Goal: Task Accomplishment & Management: Complete application form

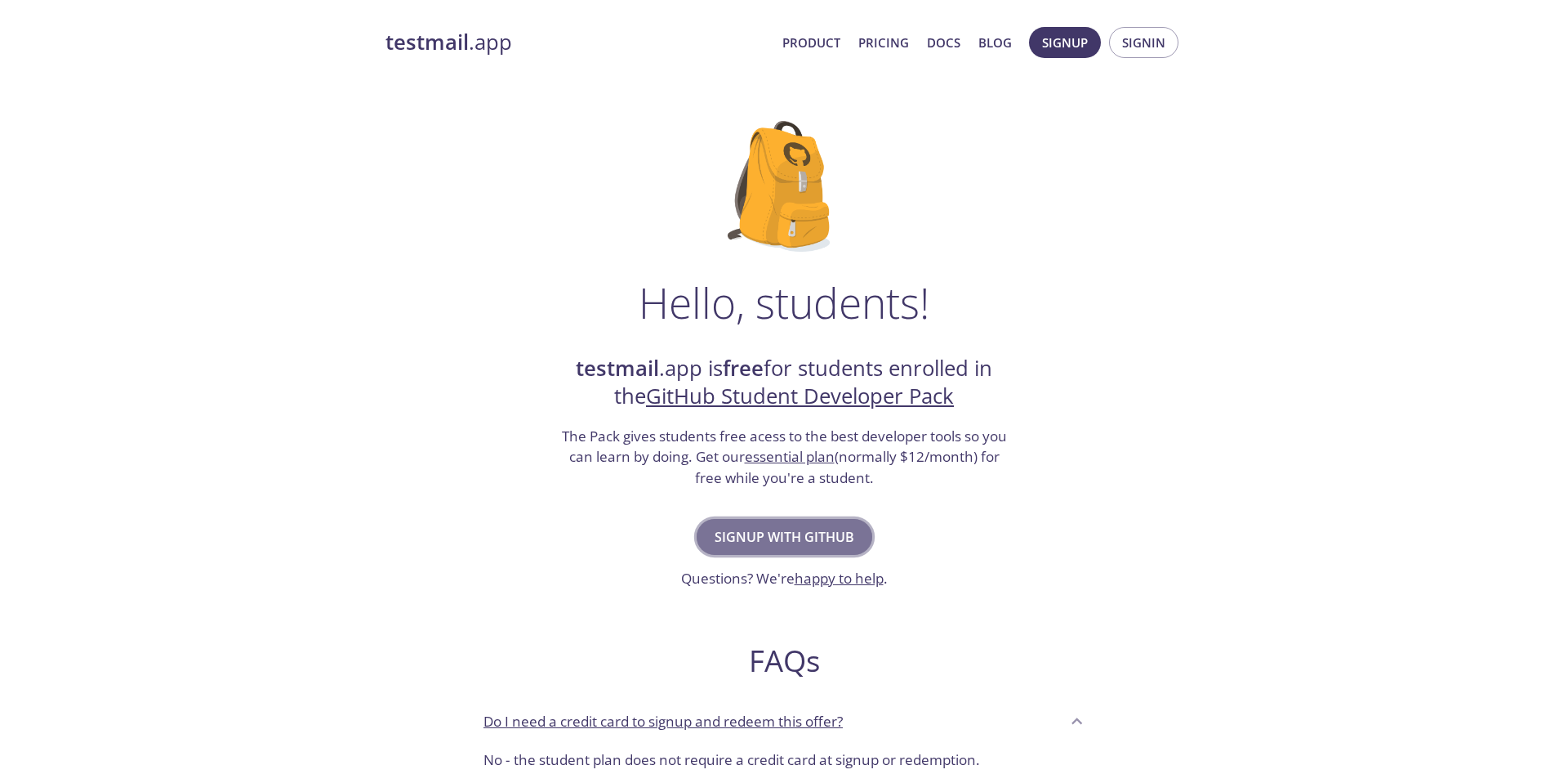
click at [772, 531] on span "Signup with GitHub" at bounding box center [784, 537] width 139 height 23
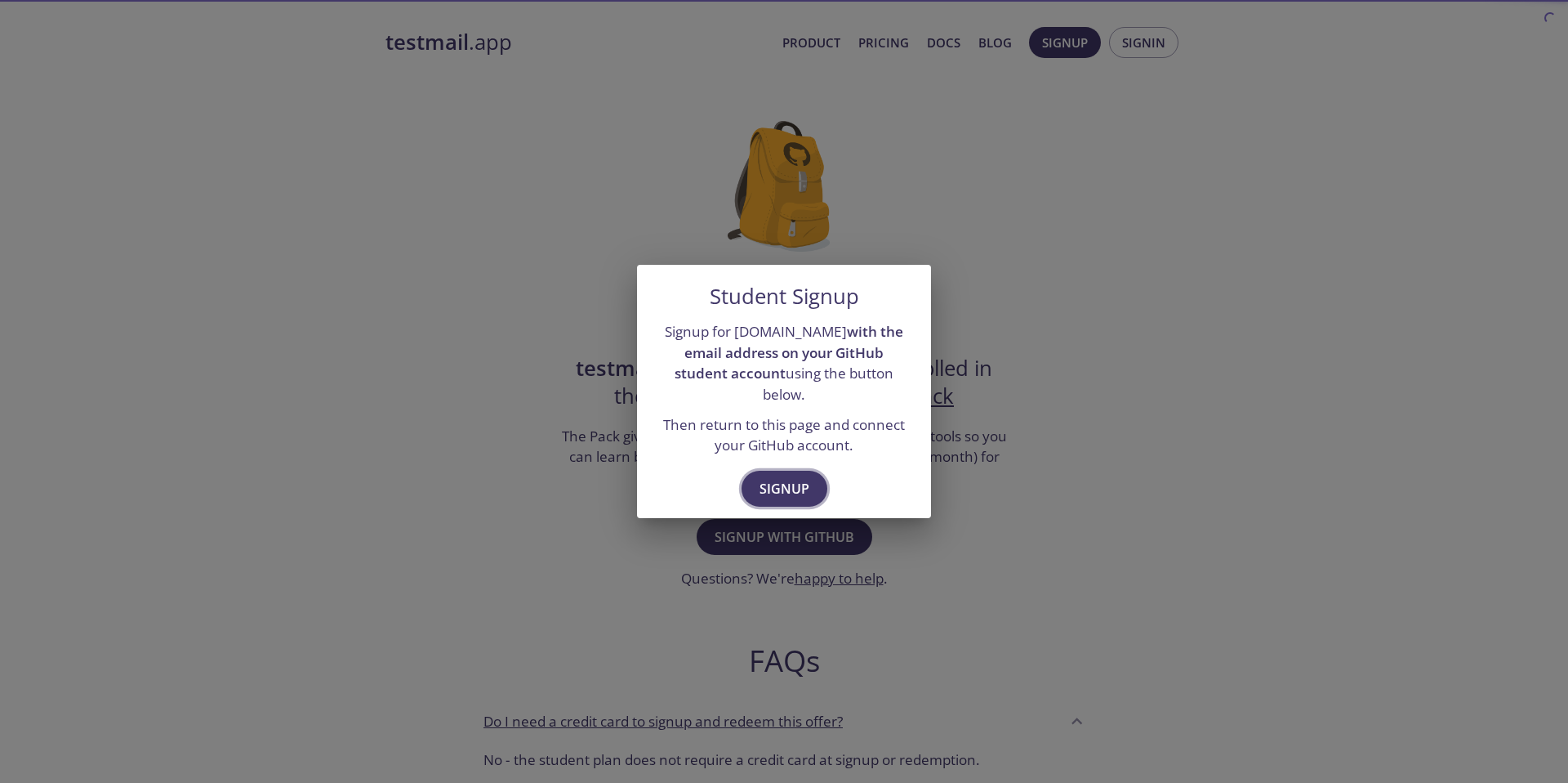
click at [786, 485] on span "Signup" at bounding box center [784, 489] width 50 height 23
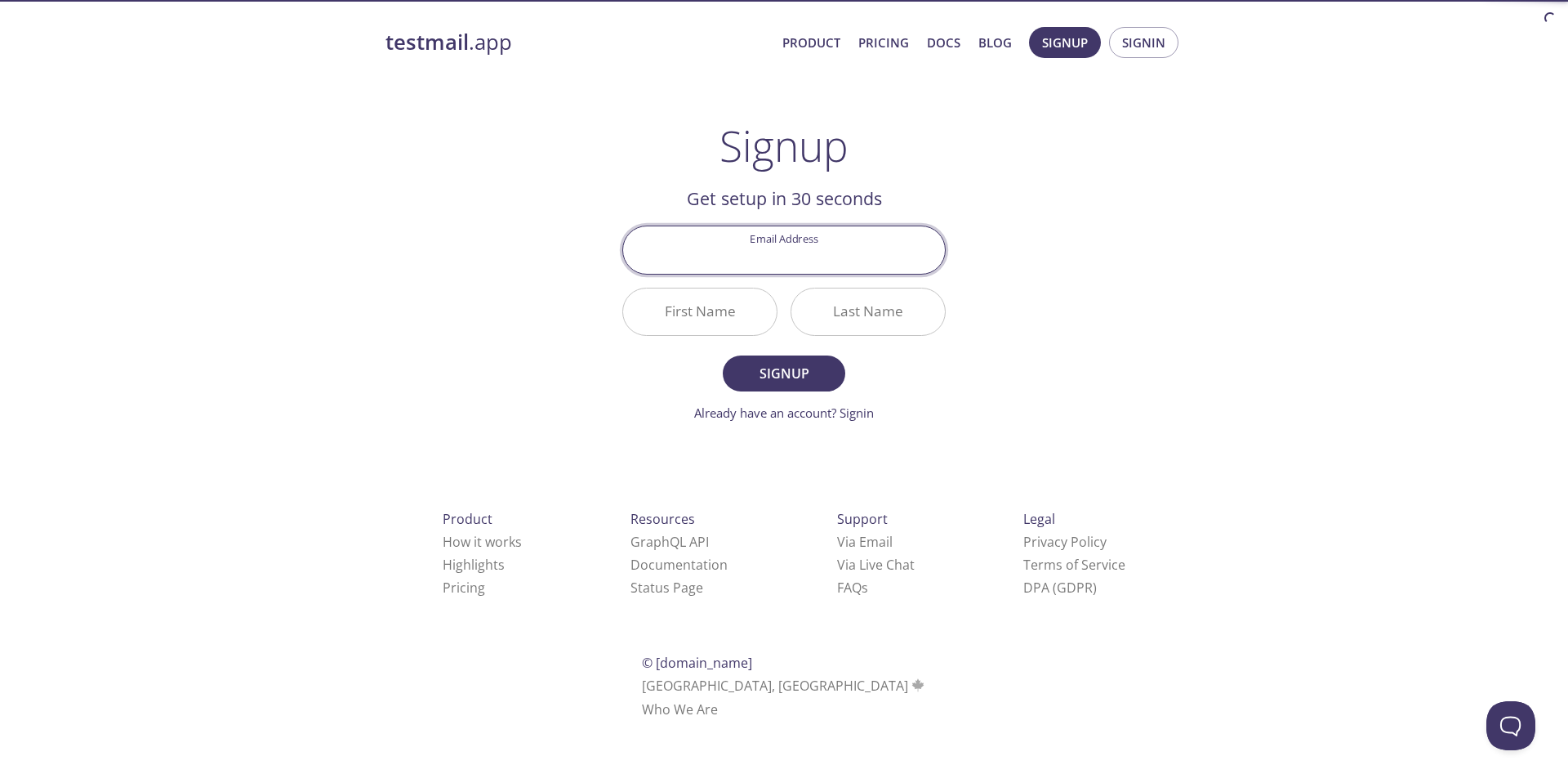
click at [814, 255] on input "Email Address" at bounding box center [784, 249] width 322 height 47
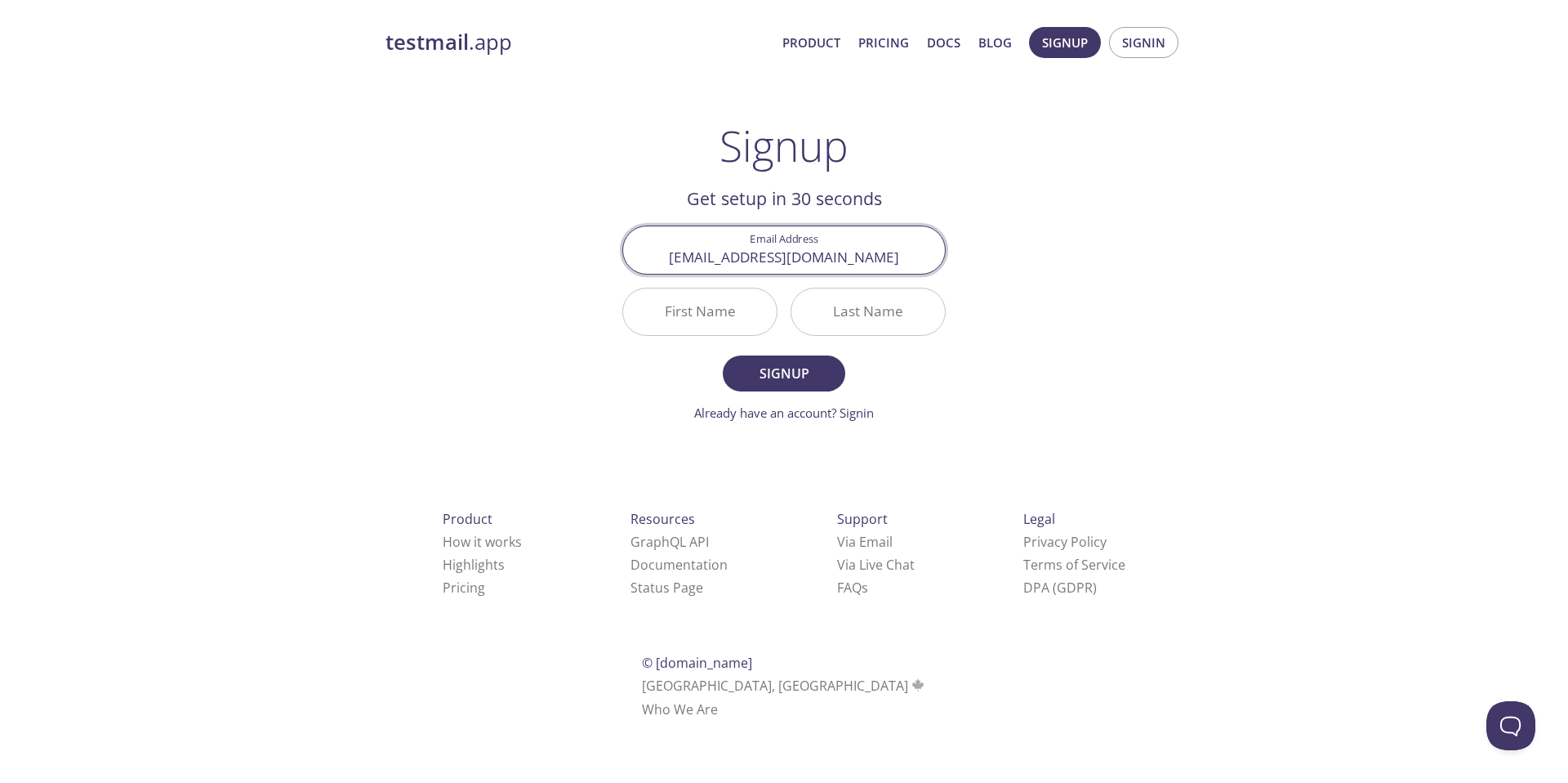
click at [803, 263] on input "[EMAIL_ADDRESS][DOMAIN_NAME]" at bounding box center [784, 249] width 322 height 47
type input "[EMAIL_ADDRESS][DOMAIN_NAME]"
click at [731, 313] on input "First Name" at bounding box center [700, 311] width 154 height 47
type input "Hemant"
click at [817, 313] on input "Last Name" at bounding box center [868, 311] width 154 height 47
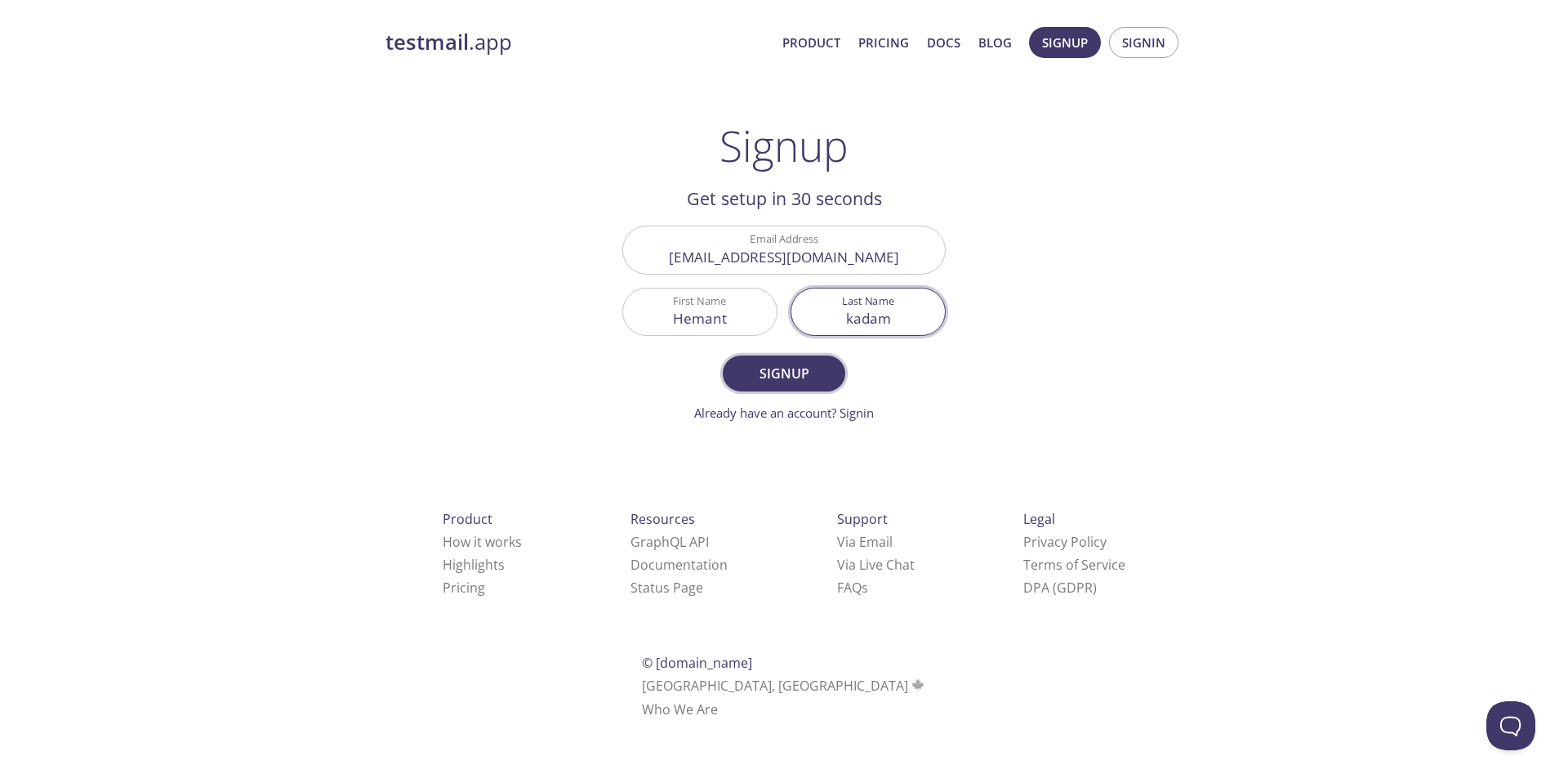
type input "kadam"
click at [733, 368] on button "Signup" at bounding box center [784, 373] width 122 height 36
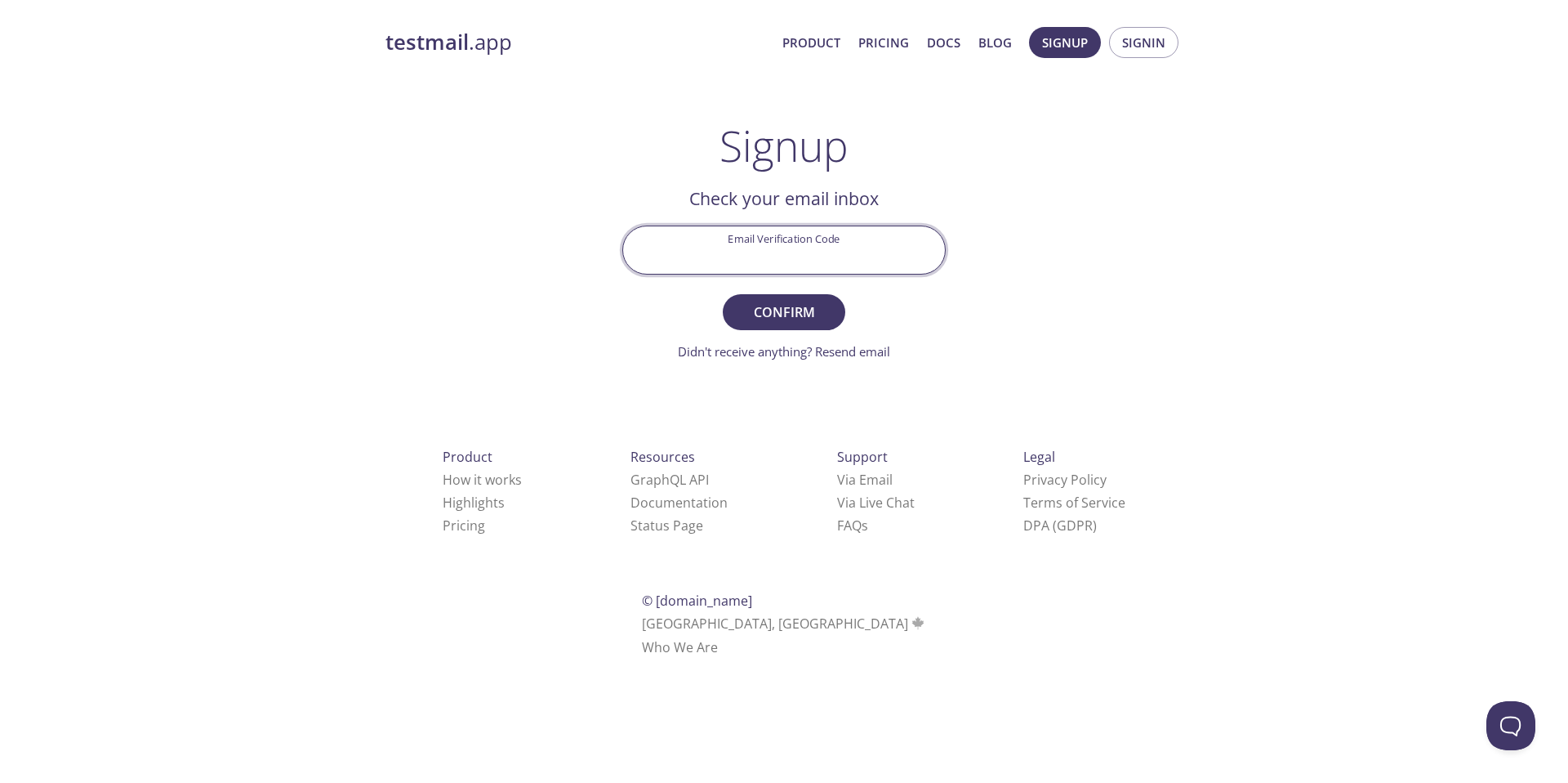
click at [761, 239] on input "Email Verification Code" at bounding box center [784, 249] width 322 height 47
paste input "P899Y2B"
type input "P899Y2B"
click at [784, 323] on span "Confirm" at bounding box center [784, 312] width 87 height 23
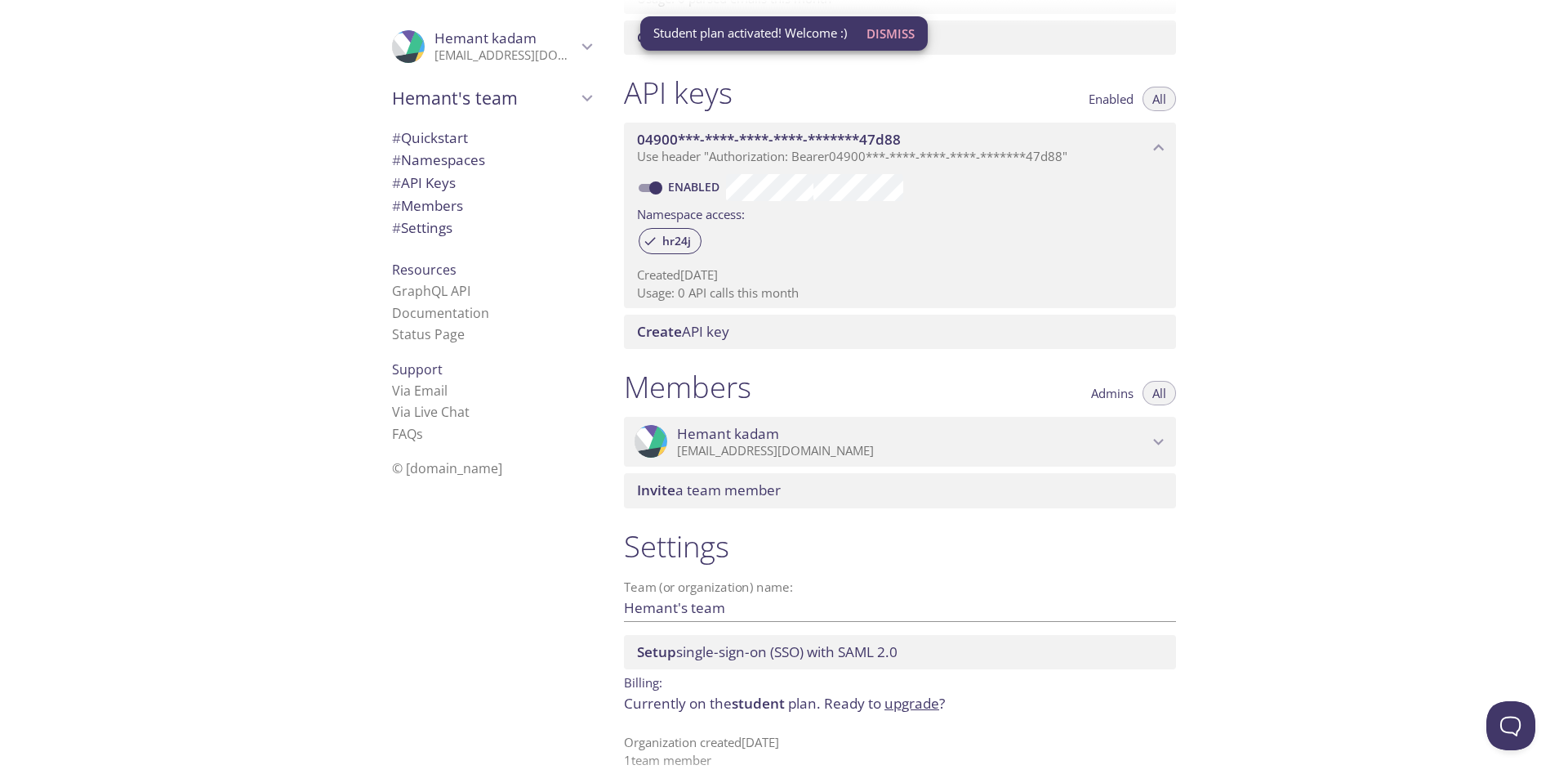
scroll to position [379, 0]
